Goal: Information Seeking & Learning: Compare options

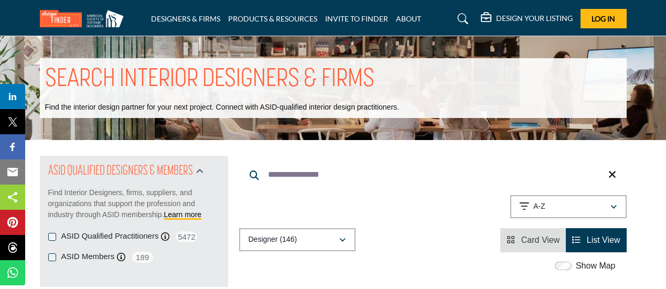
scroll to position [5773, 0]
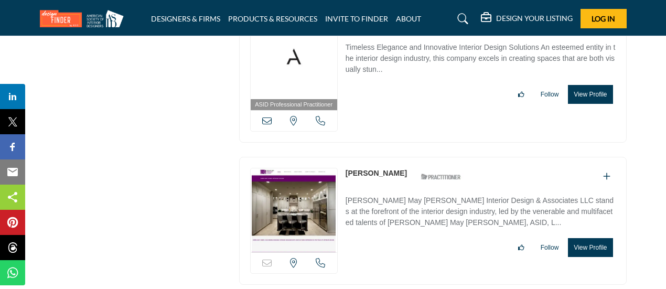
click at [367, 169] on link "Debra Himes" at bounding box center [376, 173] width 61 height 8
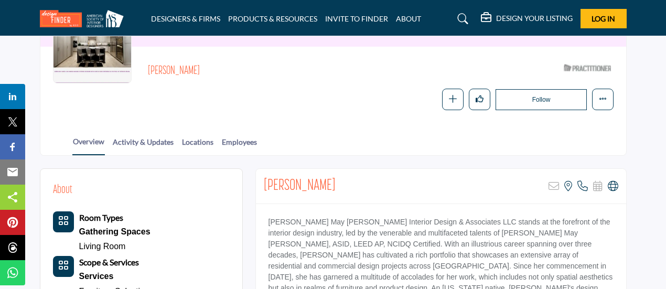
scroll to position [157, 0]
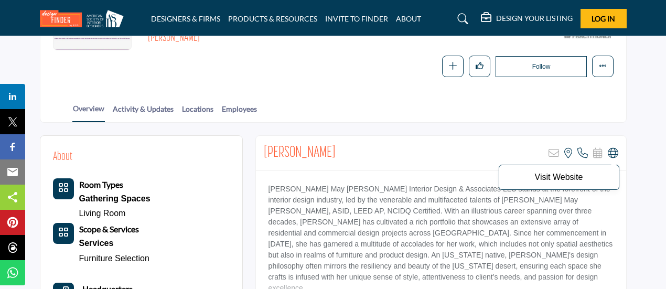
click at [611, 153] on icon at bounding box center [613, 153] width 10 height 10
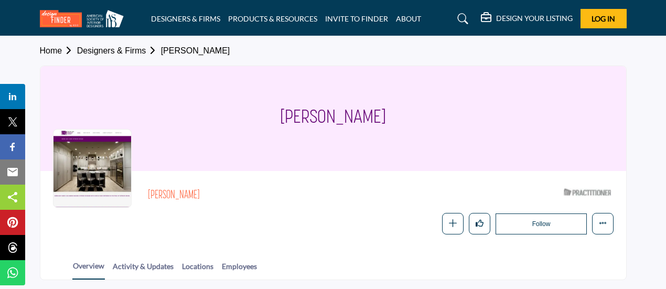
scroll to position [0, 0]
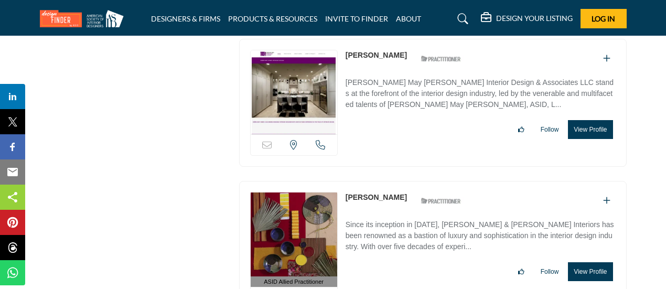
scroll to position [5892, 0]
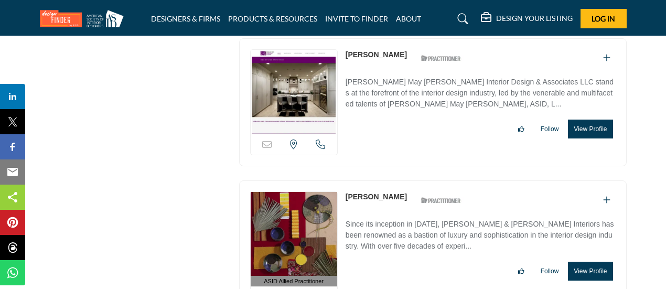
click at [363, 193] on link "[PERSON_NAME]" at bounding box center [376, 197] width 61 height 8
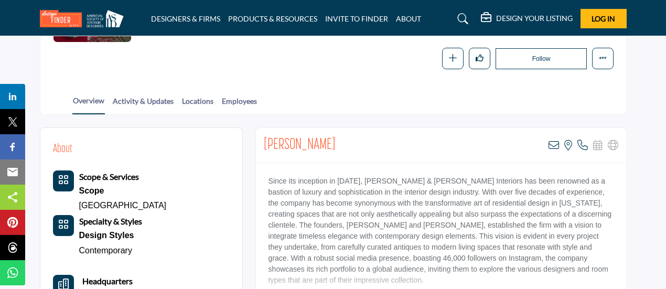
scroll to position [166, 0]
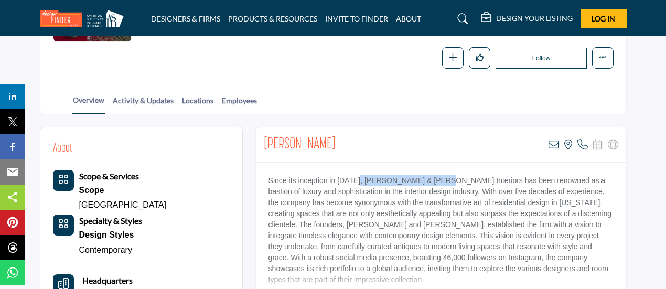
drag, startPoint x: 358, startPoint y: 179, endPoint x: 439, endPoint y: 178, distance: 80.8
click at [439, 178] on p "Since its inception in 1965, Wiseman & Gale Interiors has been renowned as a ba…" at bounding box center [441, 230] width 345 height 110
drag, startPoint x: 358, startPoint y: 138, endPoint x: 327, endPoint y: 149, distance: 33.2
click at [361, 137] on div "Debra Phelps View email address of this listing View the location of this listi…" at bounding box center [441, 145] width 370 height 35
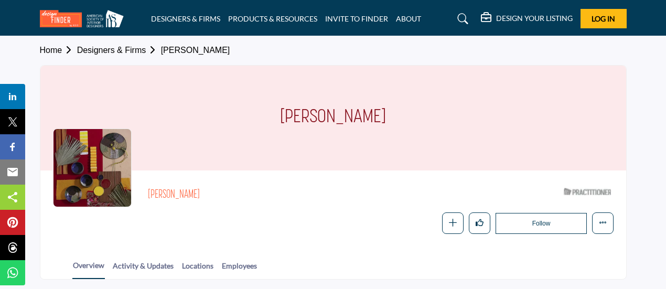
scroll to position [0, 0]
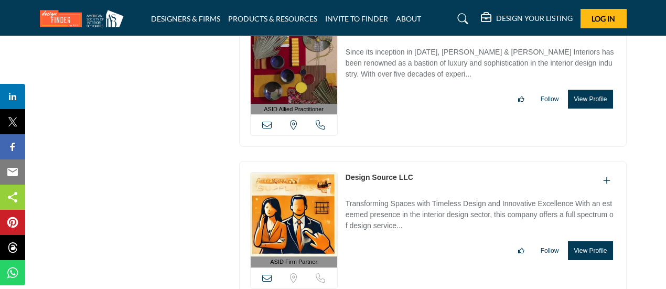
scroll to position [6064, 0]
click at [379, 173] on link "Design Source LLC" at bounding box center [380, 177] width 68 height 8
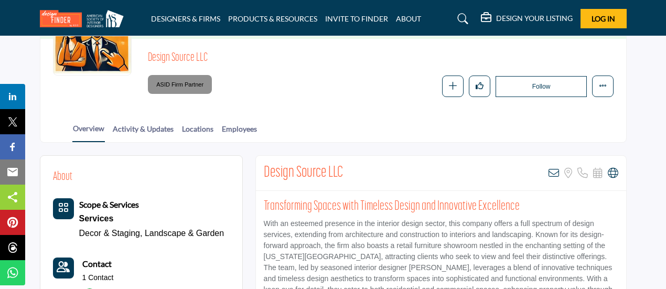
scroll to position [175, 0]
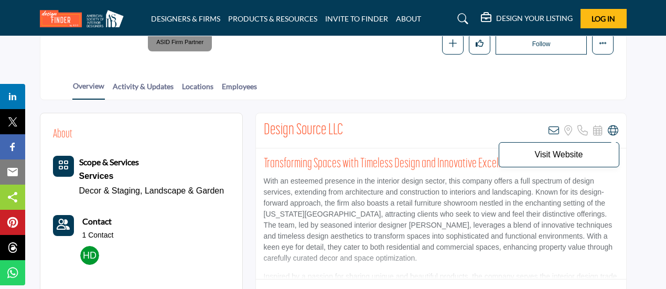
click at [613, 130] on icon at bounding box center [613, 130] width 10 height 10
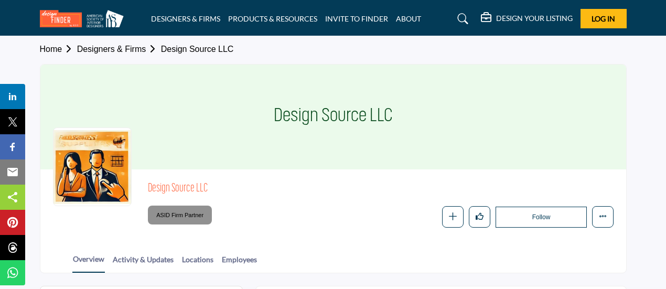
scroll to position [0, 0]
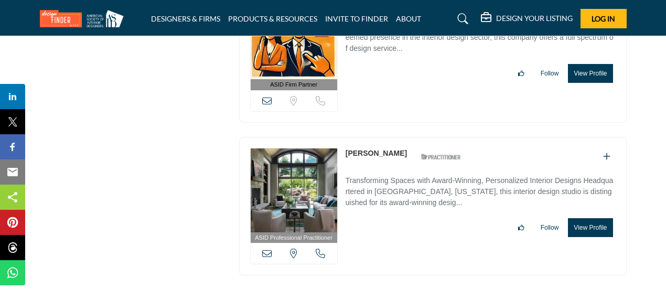
scroll to position [6243, 0]
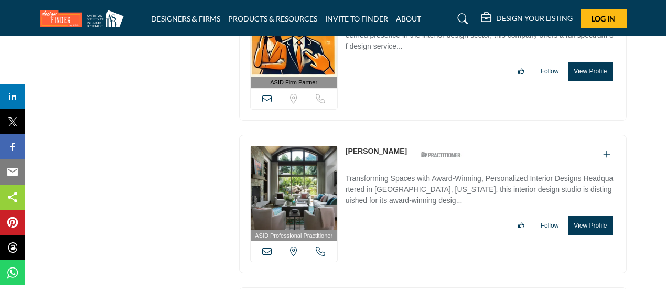
click at [363, 147] on link "[PERSON_NAME]" at bounding box center [376, 151] width 61 height 8
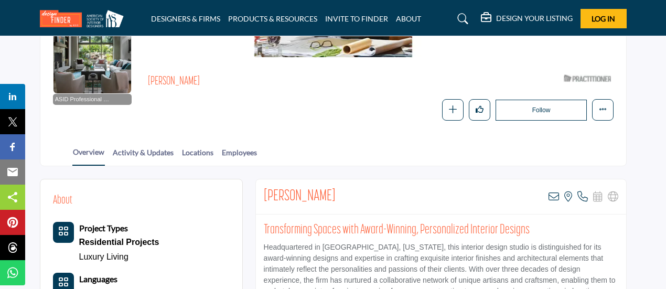
scroll to position [173, 0]
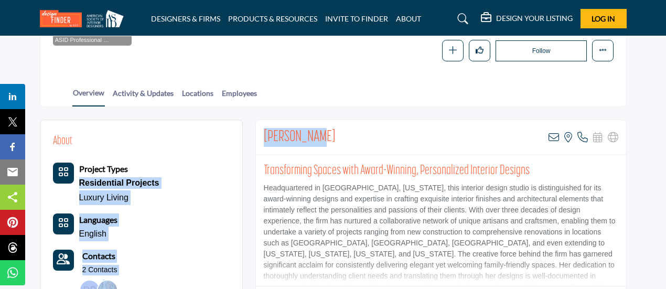
drag, startPoint x: 333, startPoint y: 127, endPoint x: 233, endPoint y: 129, distance: 100.2
click at [346, 134] on div "Donna Pocci View email address of this listing View the location of this listin…" at bounding box center [441, 137] width 370 height 35
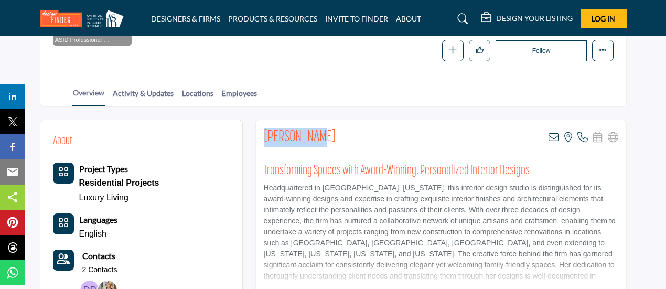
drag, startPoint x: 323, startPoint y: 130, endPoint x: 266, endPoint y: 135, distance: 58.0
click at [266, 135] on div "Donna Pocci View email address of this listing View the location of this listin…" at bounding box center [441, 137] width 370 height 35
copy h2 "Donna Pocci"
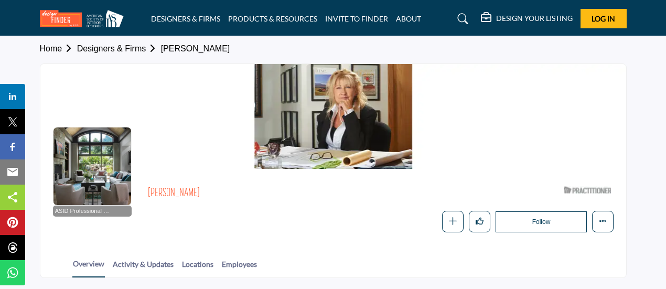
scroll to position [0, 0]
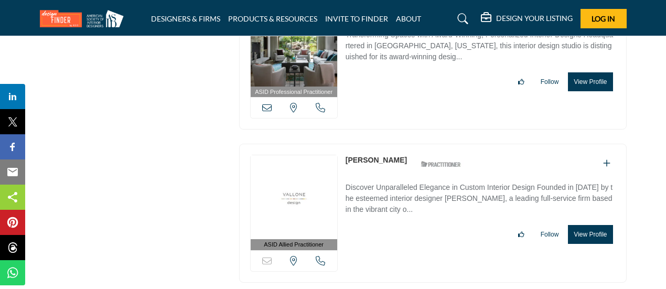
scroll to position [6389, 0]
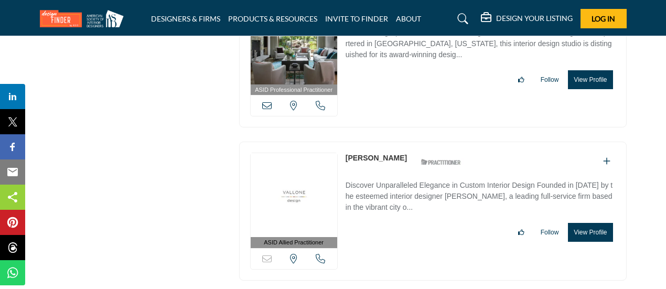
click at [356, 154] on link "[PERSON_NAME]" at bounding box center [376, 158] width 61 height 8
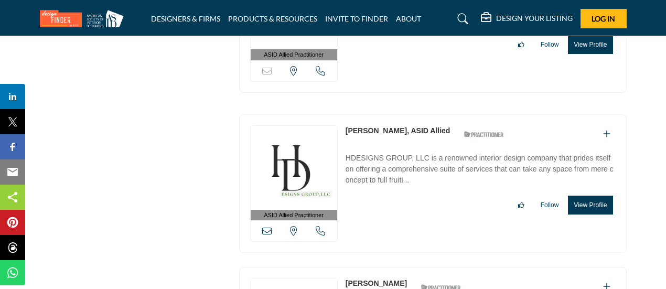
scroll to position [6752, 0]
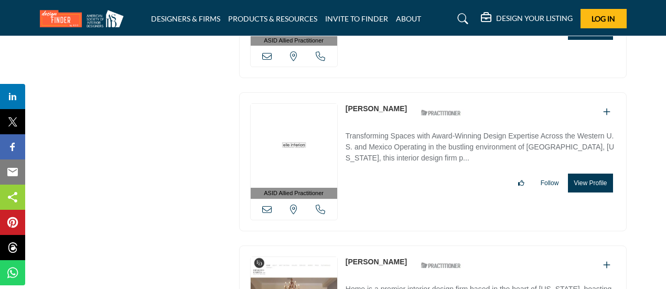
click at [379, 104] on link "[PERSON_NAME]" at bounding box center [376, 108] width 61 height 8
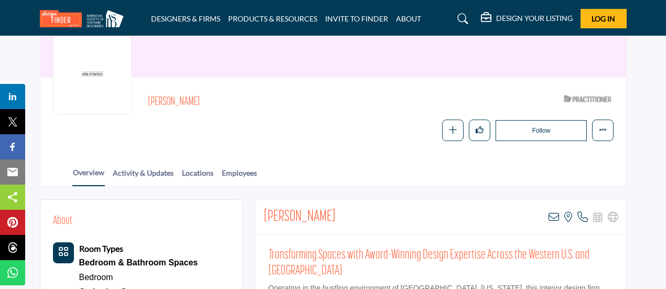
scroll to position [173, 0]
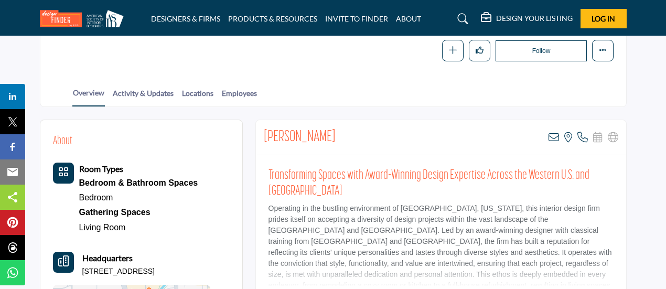
drag, startPoint x: 339, startPoint y: 130, endPoint x: 287, endPoint y: 135, distance: 52.2
click at [342, 136] on div "Ellinor Ellefson View email address of this listing View the location of this l…" at bounding box center [441, 137] width 370 height 35
drag, startPoint x: 310, startPoint y: 132, endPoint x: 264, endPoint y: 134, distance: 45.2
click at [264, 134] on div "Ellinor Ellefson View email address of this listing View the location of this l…" at bounding box center [441, 137] width 370 height 35
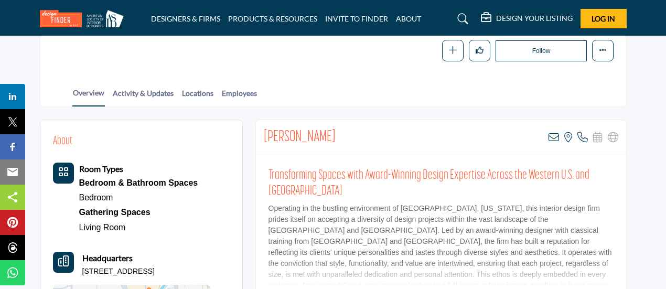
copy h2 "[PERSON_NAME]"
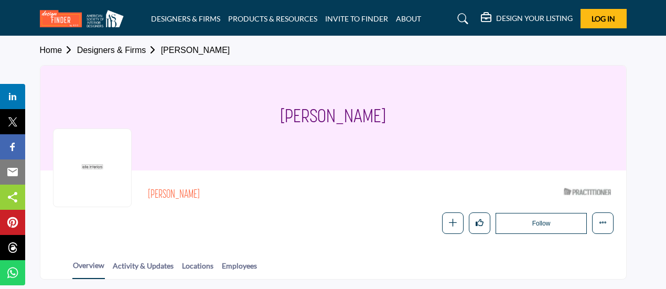
scroll to position [0, 0]
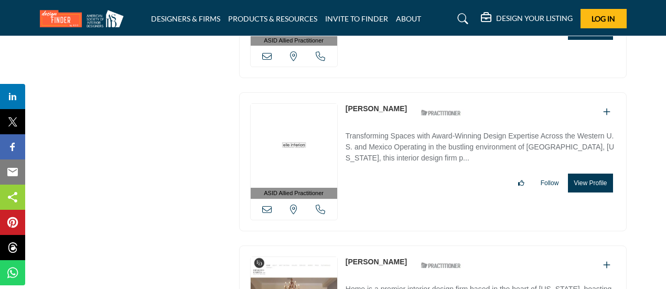
scroll to position [6927, 0]
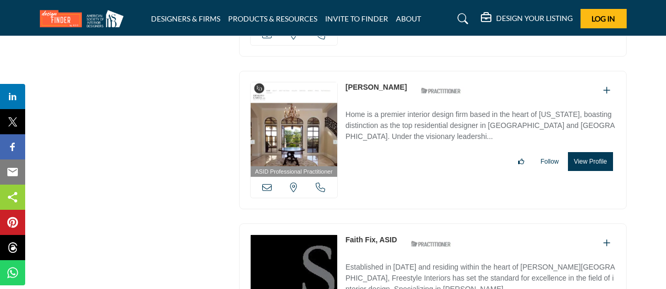
click at [374, 236] on link "Faith Fix, ASID" at bounding box center [371, 240] width 51 height 8
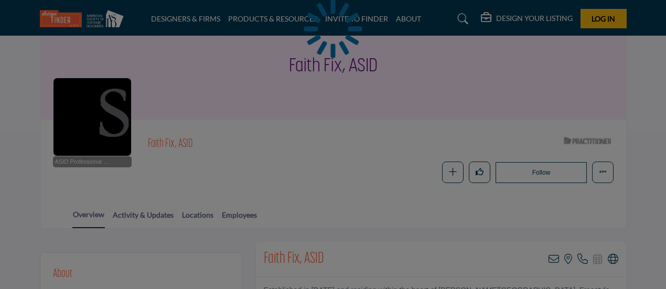
scroll to position [173, 0]
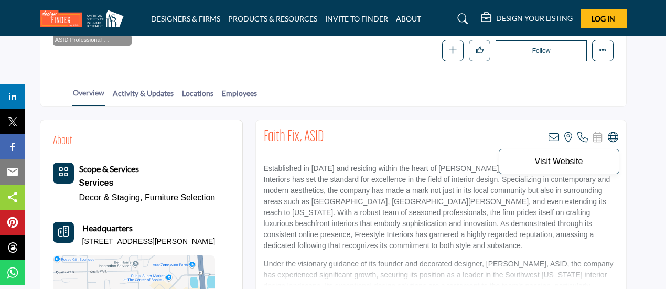
click at [613, 135] on icon at bounding box center [613, 137] width 10 height 10
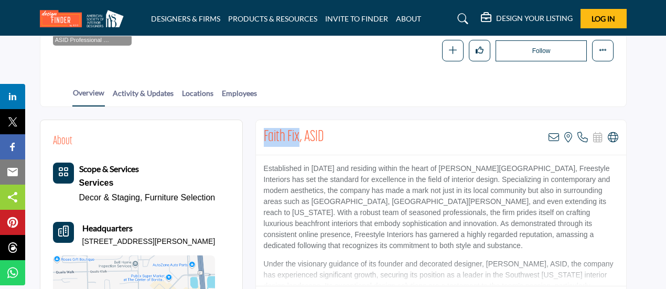
drag, startPoint x: 300, startPoint y: 132, endPoint x: 263, endPoint y: 135, distance: 36.9
click at [264, 135] on h2 "Faith Fix, ASID" at bounding box center [294, 137] width 60 height 19
copy h2 "Faith Fix"
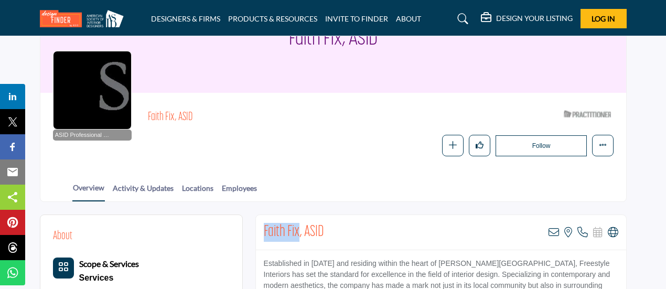
scroll to position [47, 0]
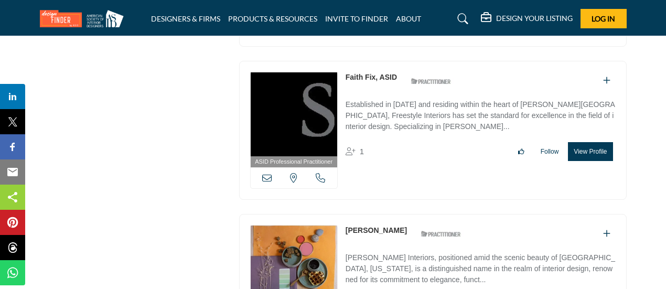
scroll to position [7090, 0]
